Goal: Task Accomplishment & Management: Manage account settings

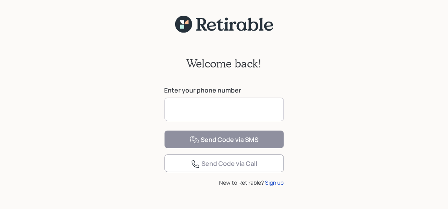
click at [216, 106] on input at bounding box center [224, 110] width 119 height 24
type input "**********"
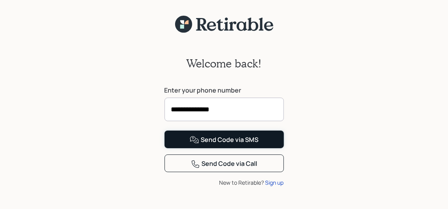
click at [274, 148] on button "Send Code via SMS" at bounding box center [224, 140] width 119 height 18
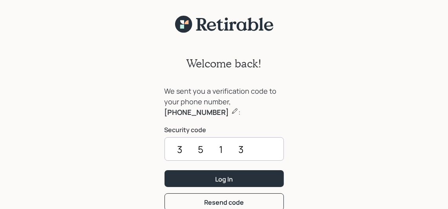
type input "3513"
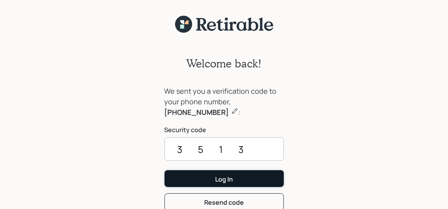
click at [246, 179] on button "Log In" at bounding box center [224, 178] width 119 height 17
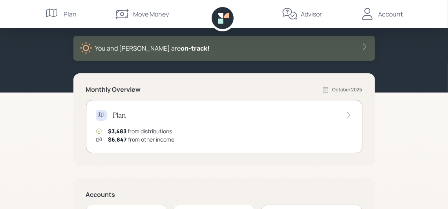
scroll to position [22, 0]
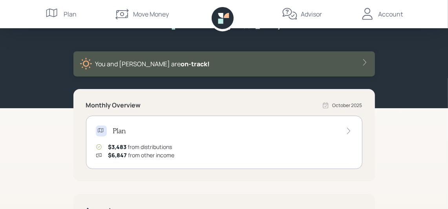
click at [349, 128] on icon at bounding box center [349, 131] width 8 height 8
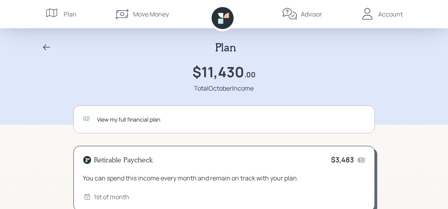
click at [390, 12] on div "Account" at bounding box center [391, 13] width 25 height 9
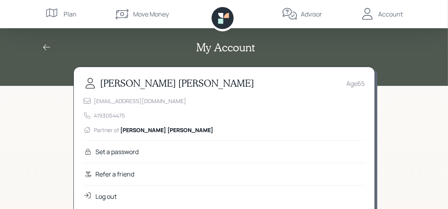
click at [109, 196] on div "Log out" at bounding box center [106, 196] width 21 height 9
